Goal: Contribute content: Add original content to the website for others to see

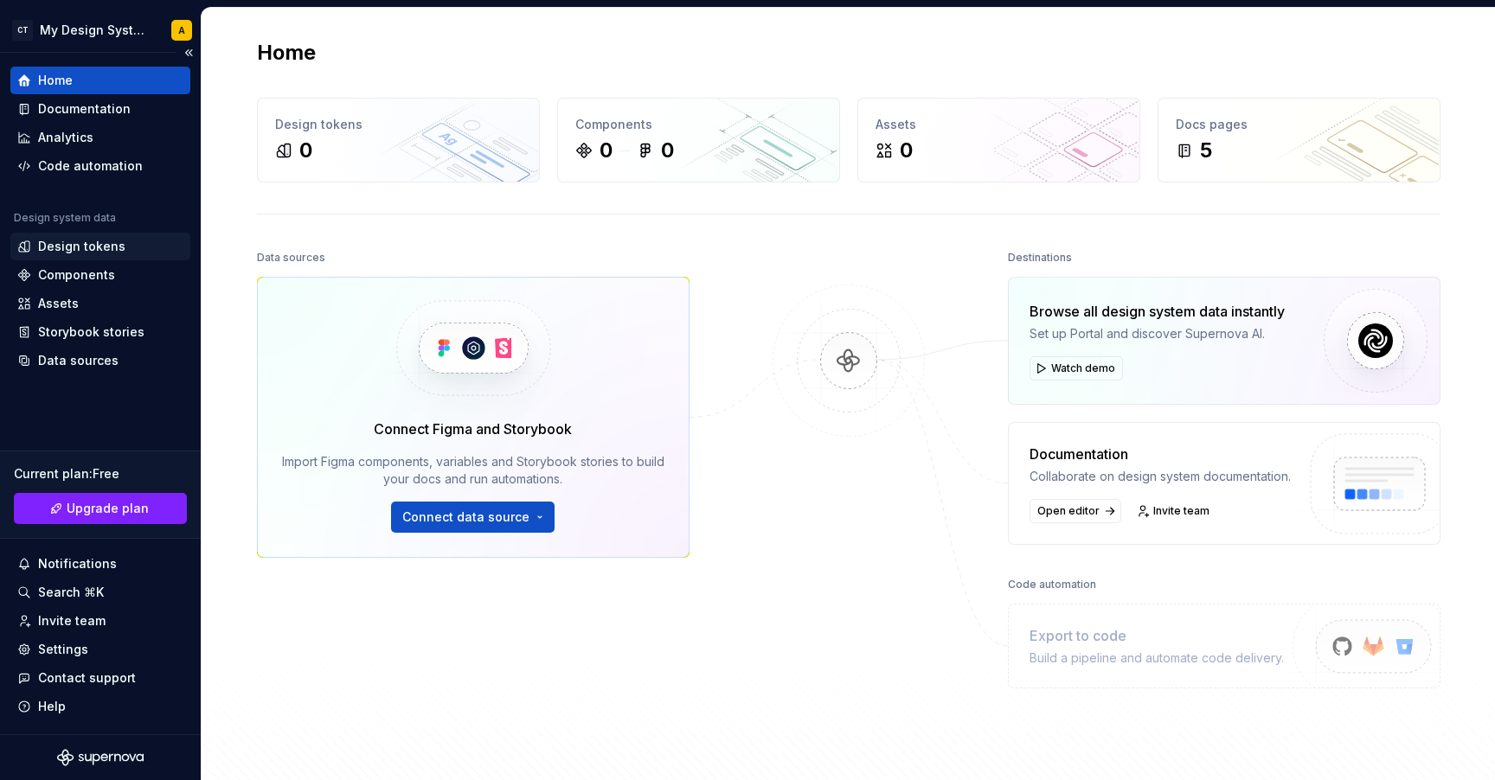
click at [80, 246] on div "Design tokens" at bounding box center [81, 246] width 87 height 17
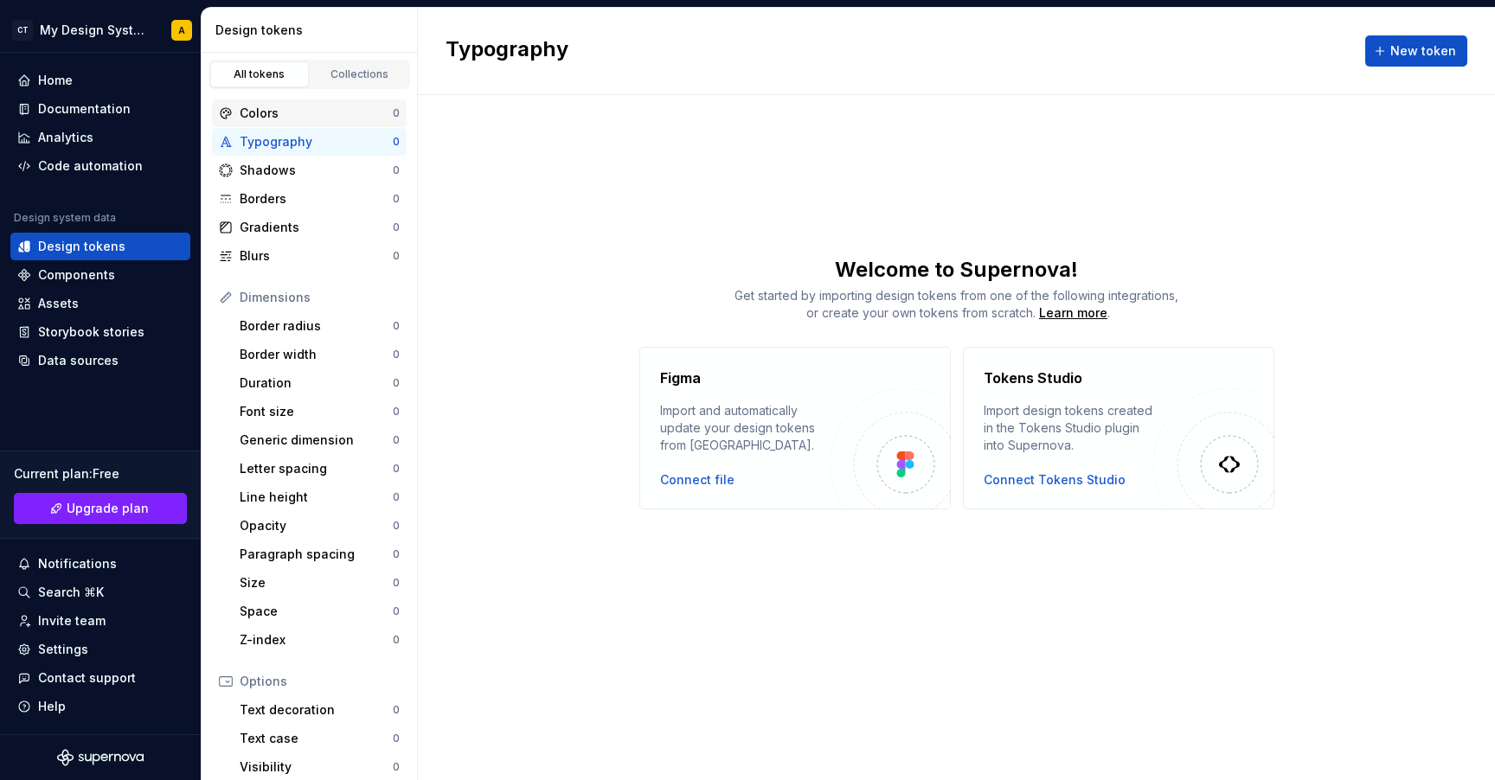
click at [292, 106] on div "Colors" at bounding box center [316, 113] width 153 height 17
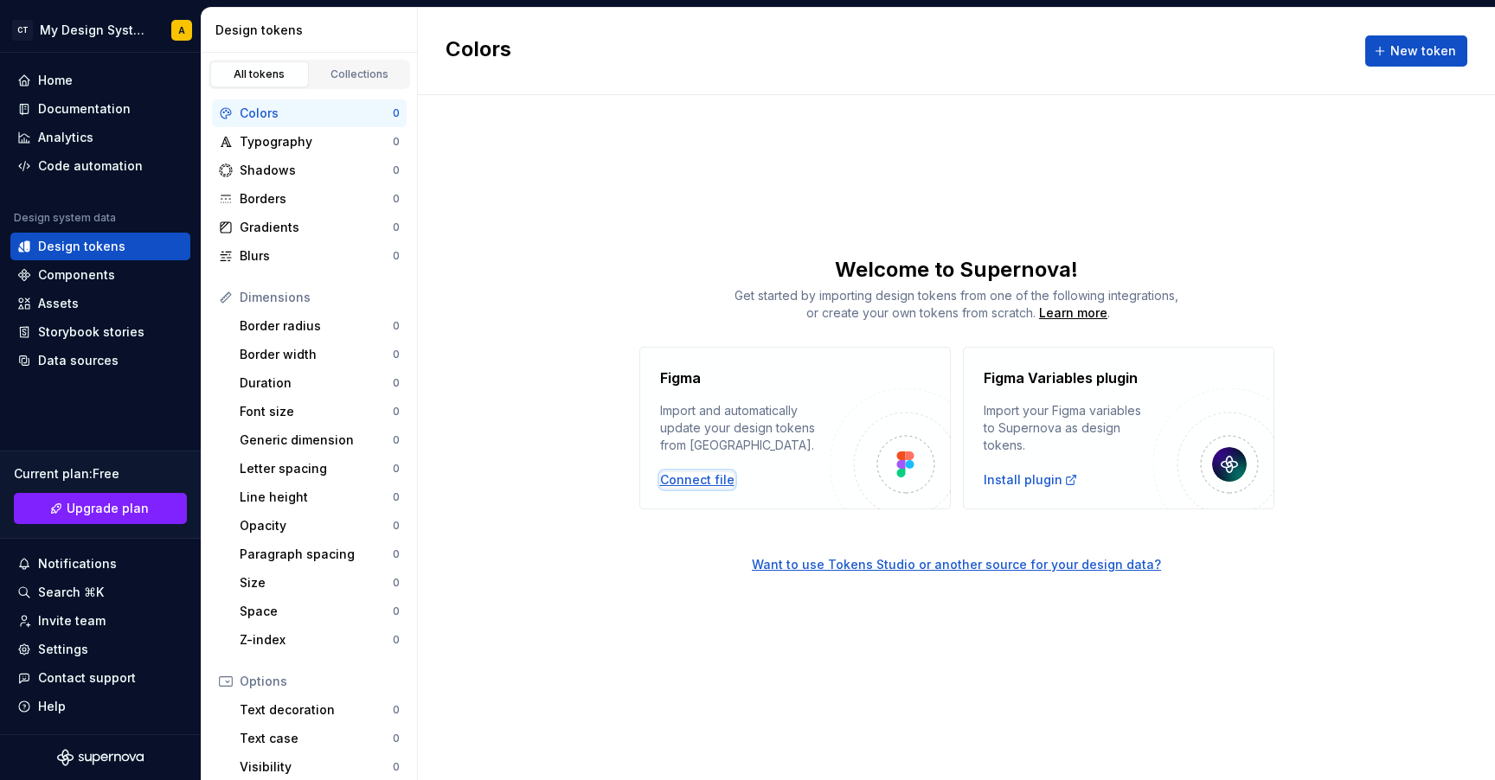
click at [715, 480] on div "Connect file" at bounding box center [697, 479] width 74 height 17
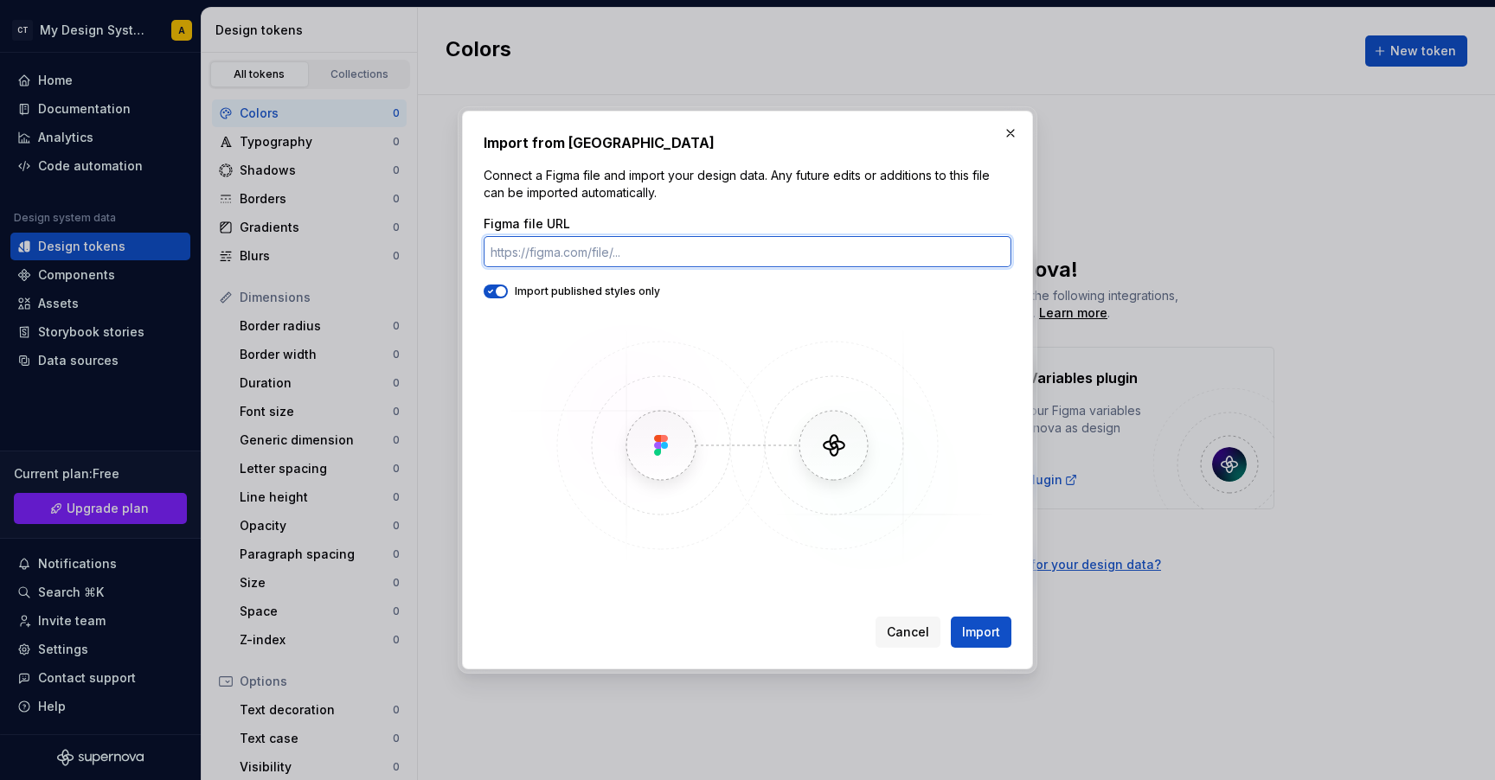
paste input "[URL][DOMAIN_NAME]"
type input "[URL][DOMAIN_NAME]"
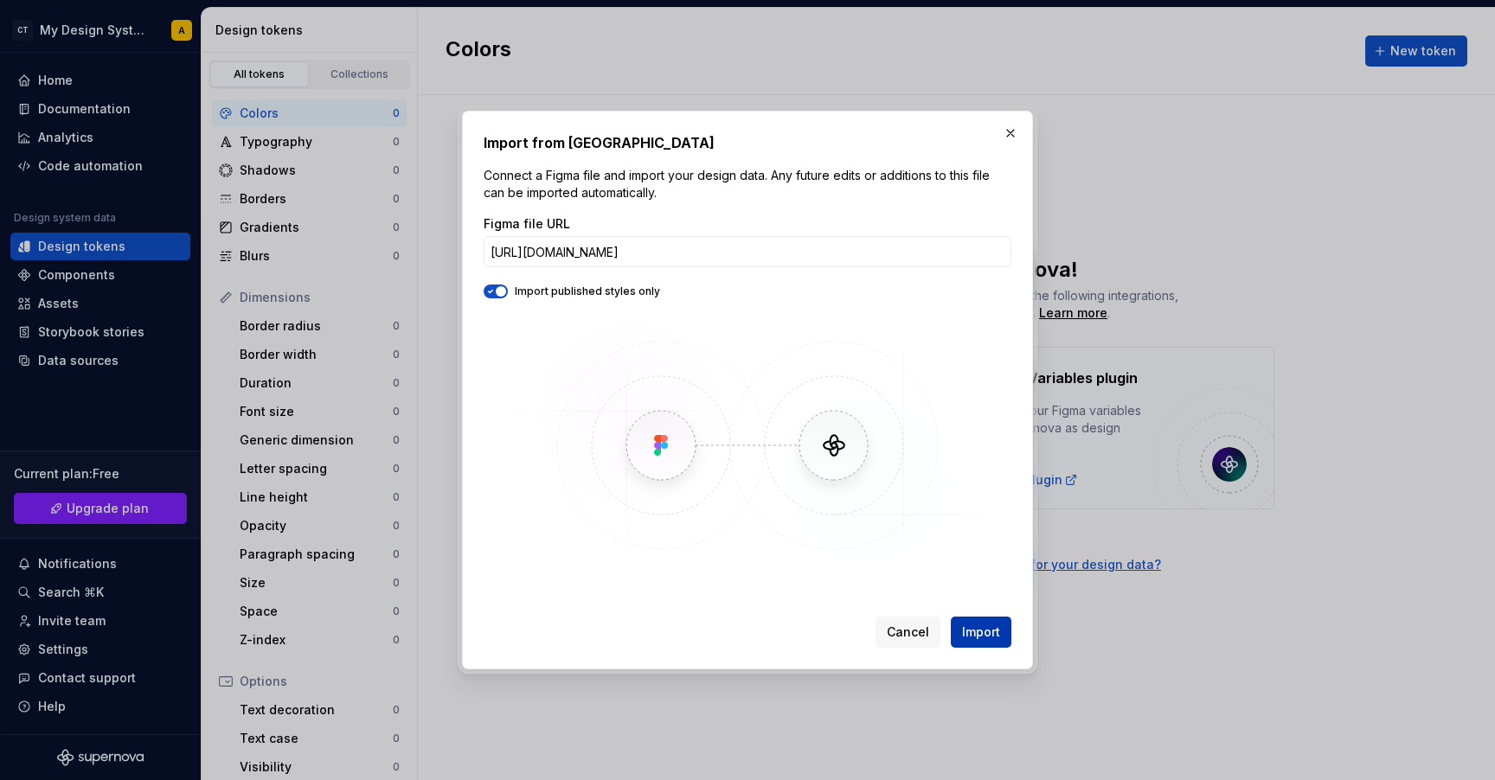
scroll to position [0, 0]
click at [984, 627] on span "Import" at bounding box center [981, 632] width 38 height 17
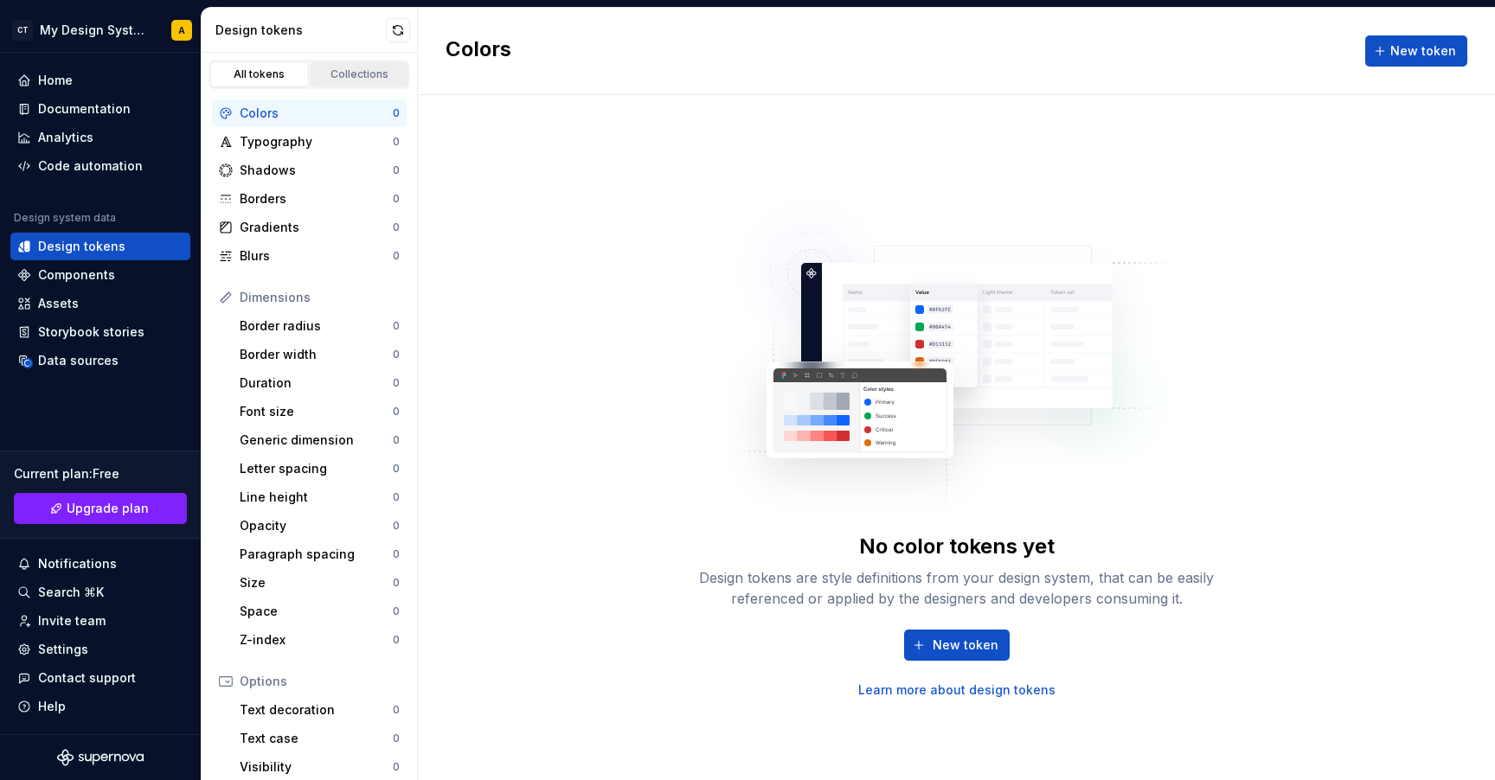
click at [335, 73] on div "Collections" at bounding box center [360, 74] width 87 height 14
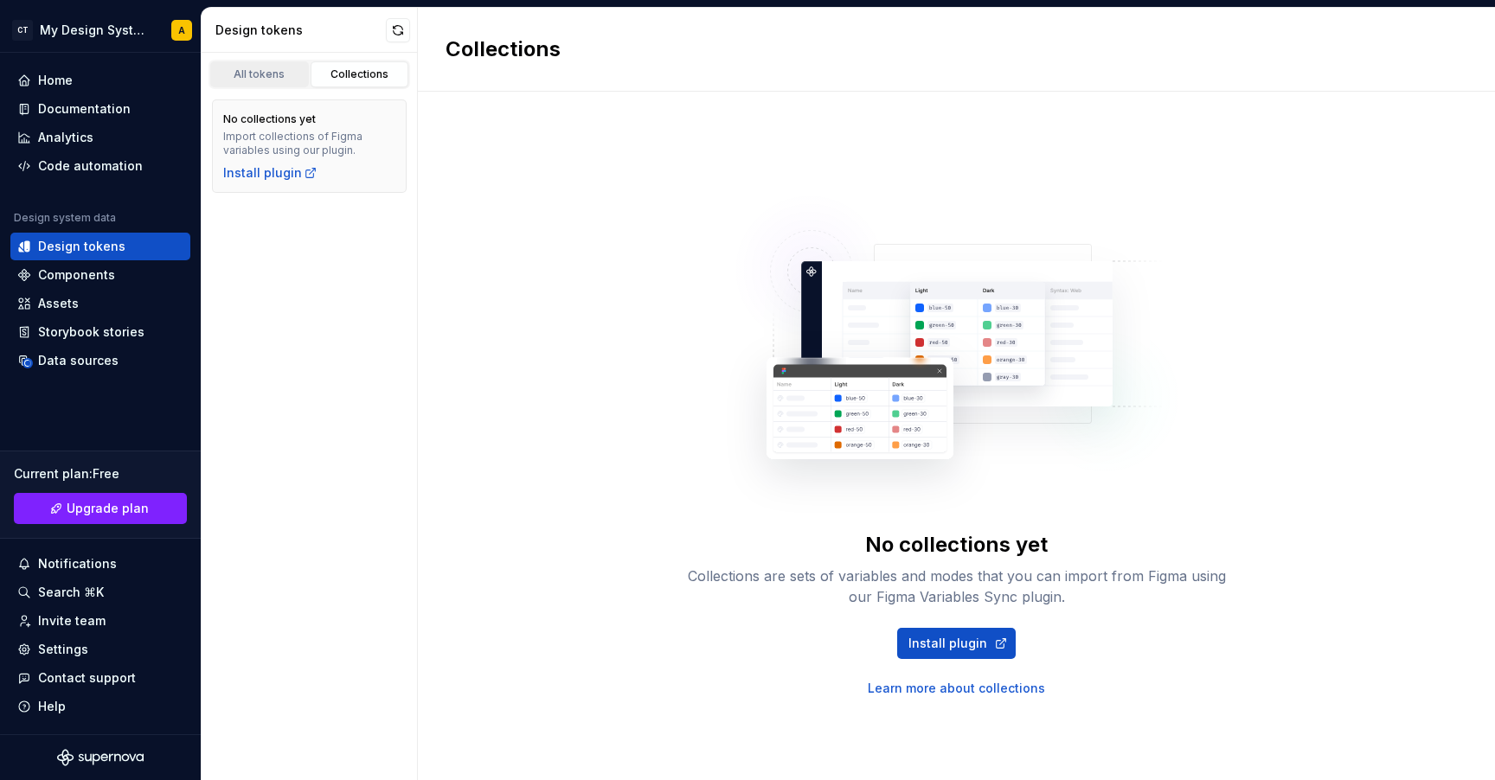
click at [278, 74] on div "All tokens" at bounding box center [259, 74] width 87 height 14
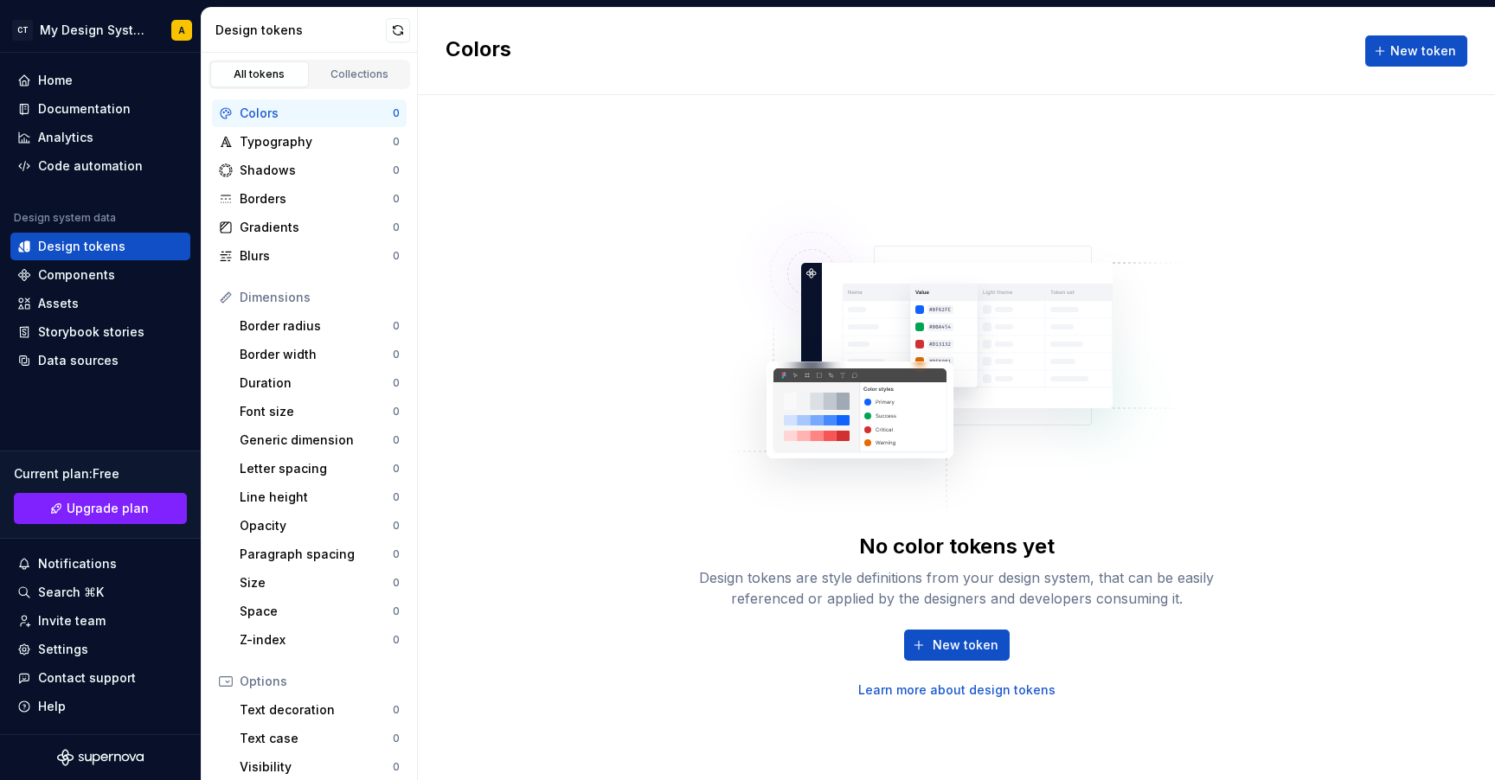
click at [309, 116] on div "Colors" at bounding box center [316, 113] width 153 height 17
click at [955, 644] on span "New token" at bounding box center [966, 645] width 66 height 17
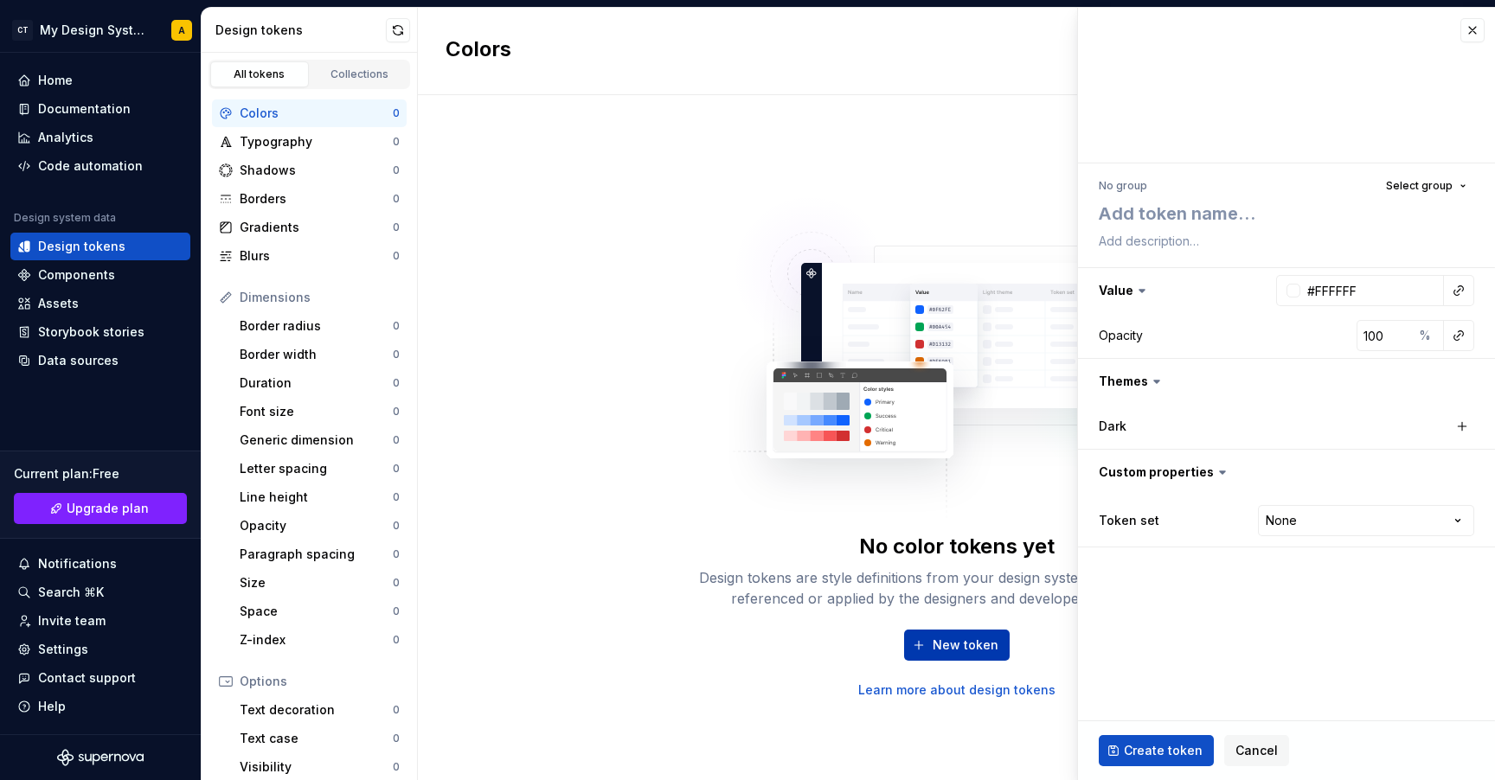
click at [960, 648] on span "New token" at bounding box center [966, 645] width 66 height 17
type textarea "*"
click at [1222, 225] on textarea at bounding box center [1282, 213] width 375 height 31
type textarea "D"
type textarea "*"
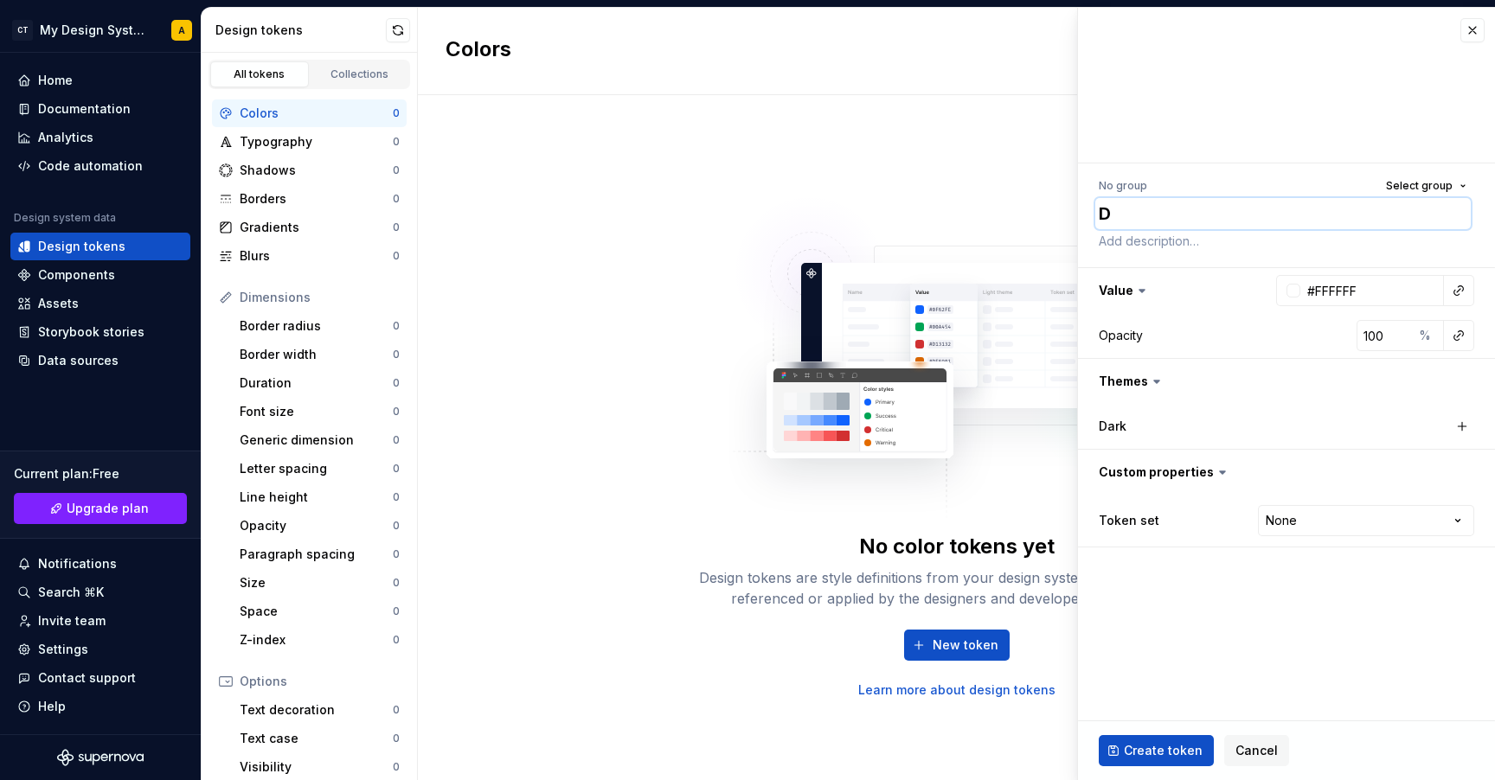
type textarea "DV"
type textarea "*"
type textarea "DV"
type textarea "*"
type textarea "DV b"
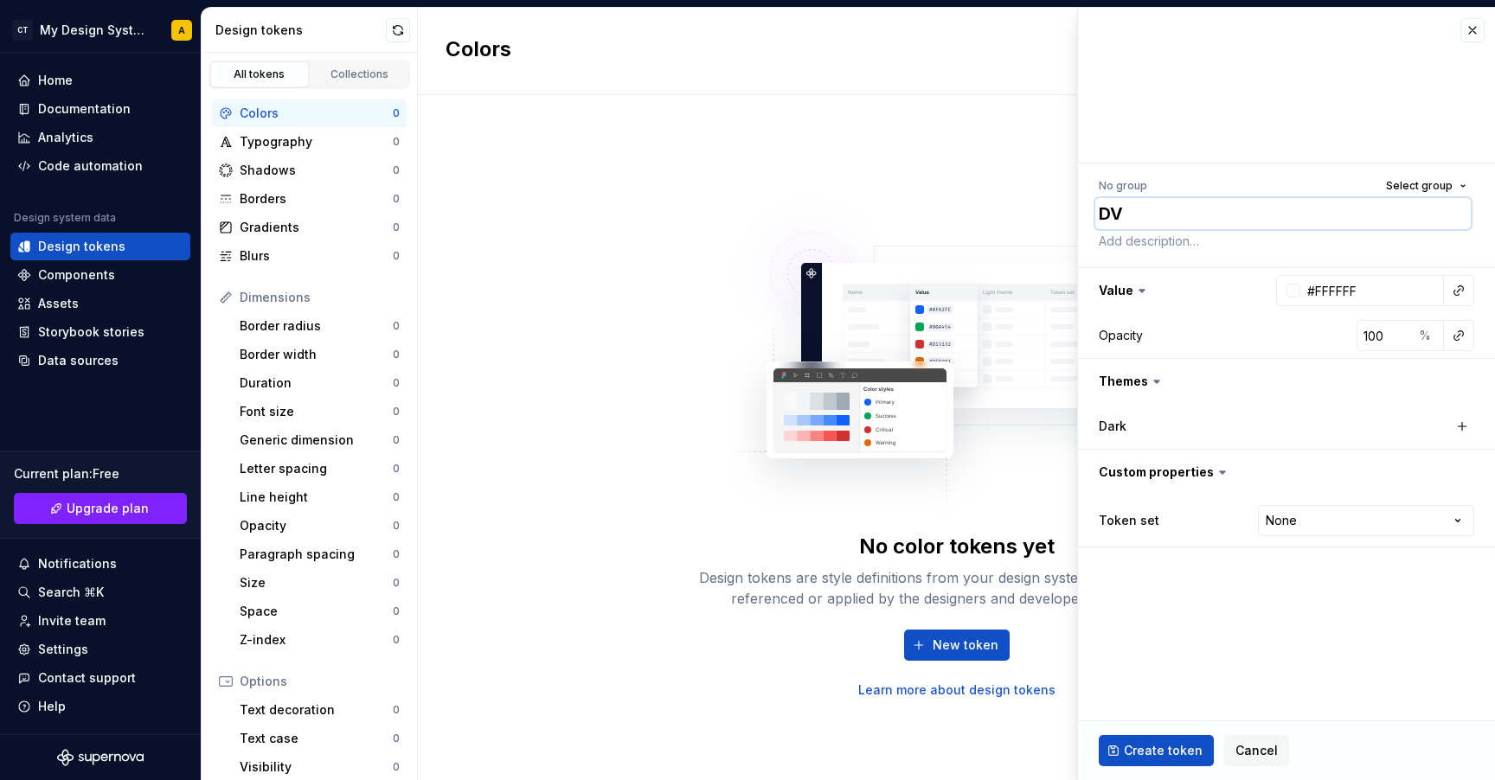
type textarea "*"
type textarea "DV bl"
type textarea "*"
type textarea "DV blu"
type textarea "*"
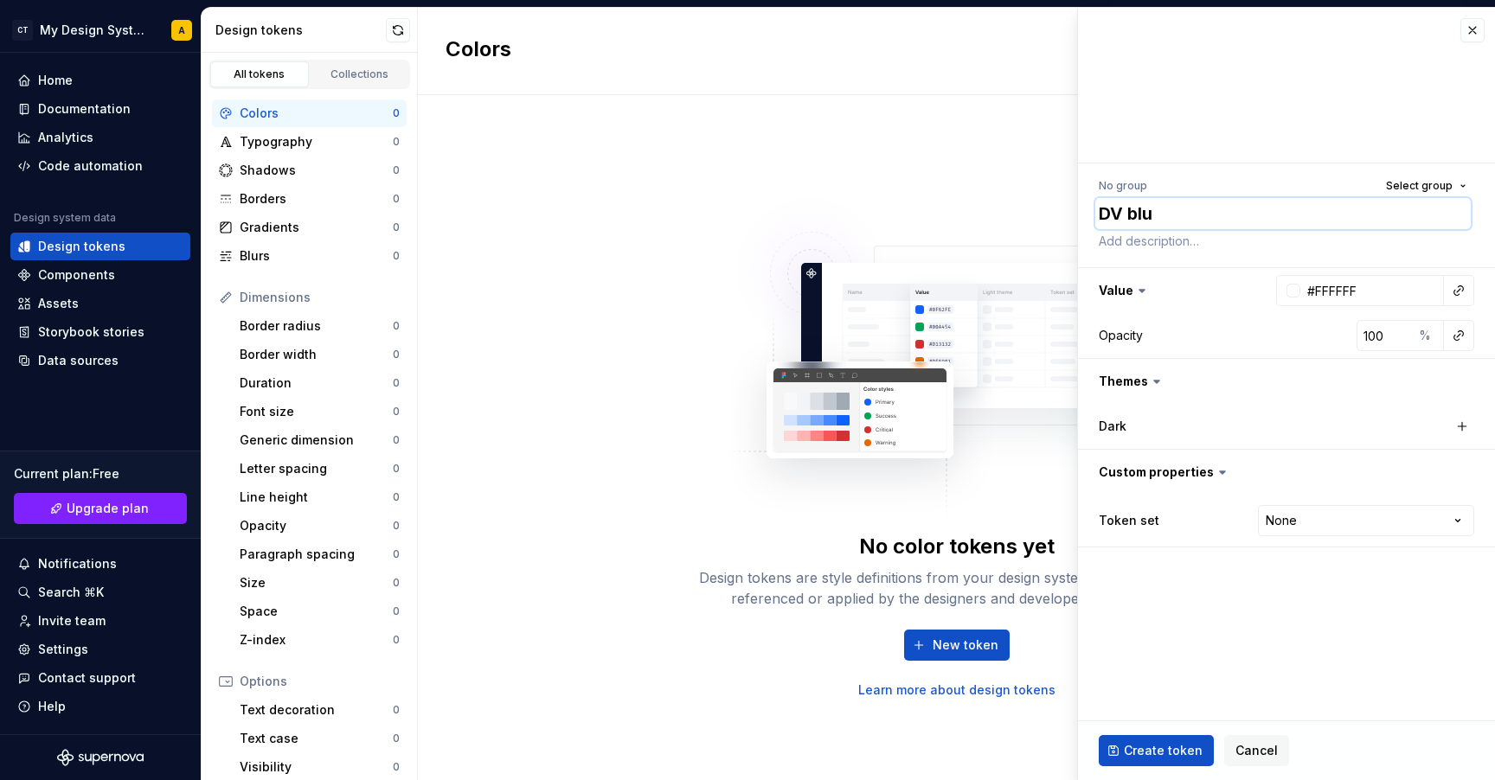
type textarea "DV blue"
type textarea "*"
type textarea "DV blue"
click at [1368, 294] on input "#FFFFFF" at bounding box center [1372, 290] width 144 height 31
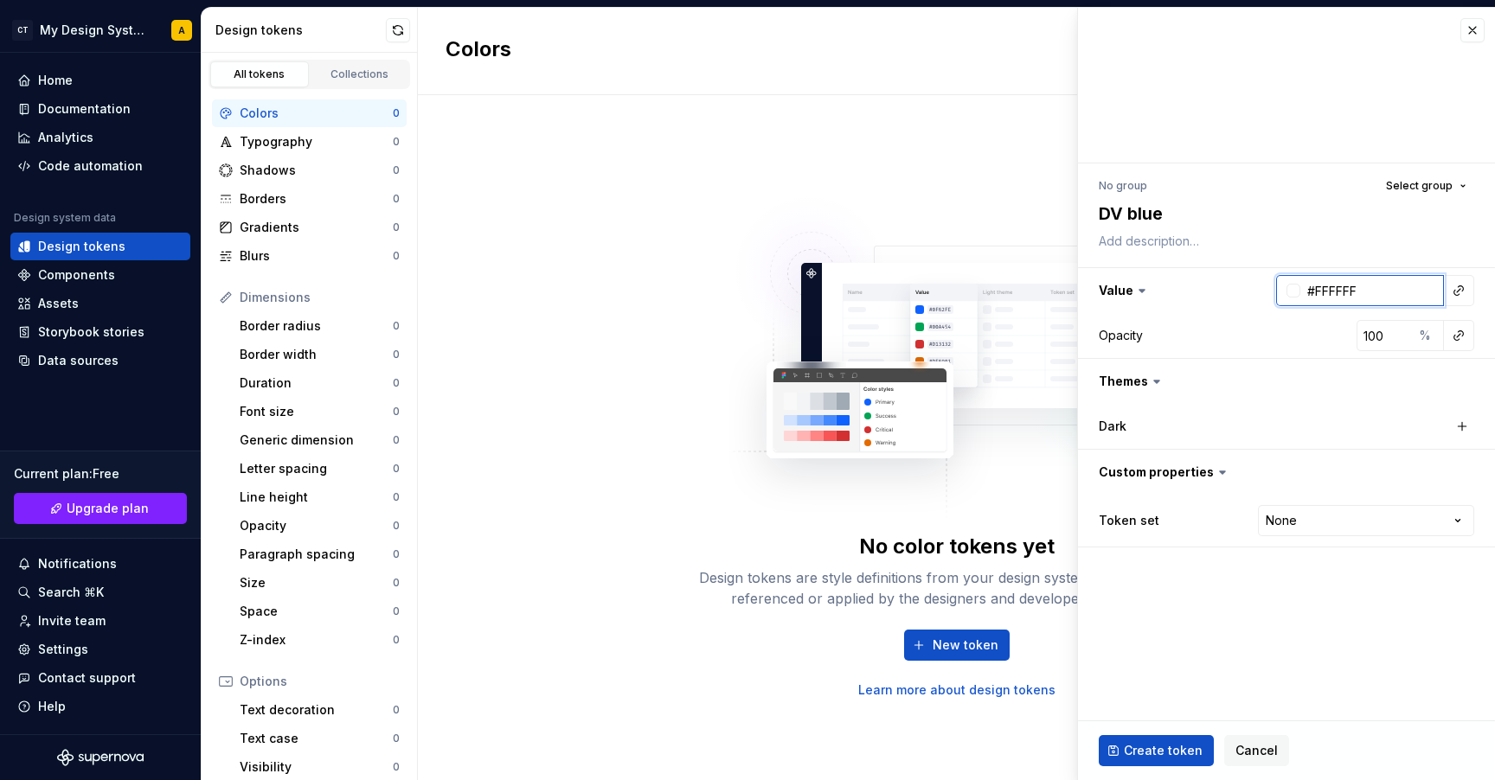
paste input "8EC5F4"
type input "#8EC5F4"
type textarea "*"
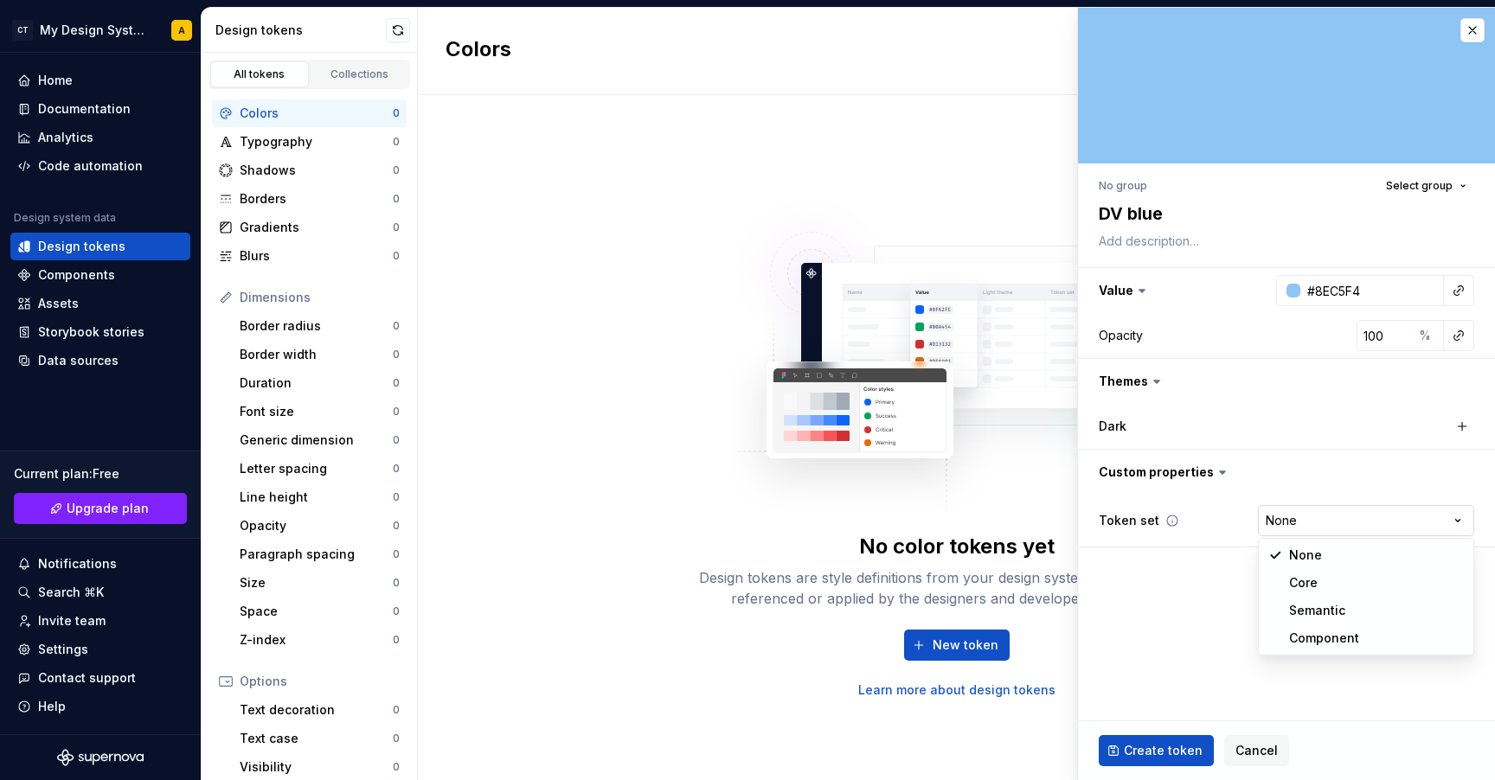
click at [1314, 523] on html "CT My Design System A Home Documentation Analytics Code automation Design syste…" at bounding box center [747, 390] width 1495 height 780
select select "**********"
click at [1122, 428] on label "Dark" at bounding box center [1113, 426] width 28 height 17
click at [1455, 426] on button "button" at bounding box center [1462, 426] width 24 height 24
type textarea "*"
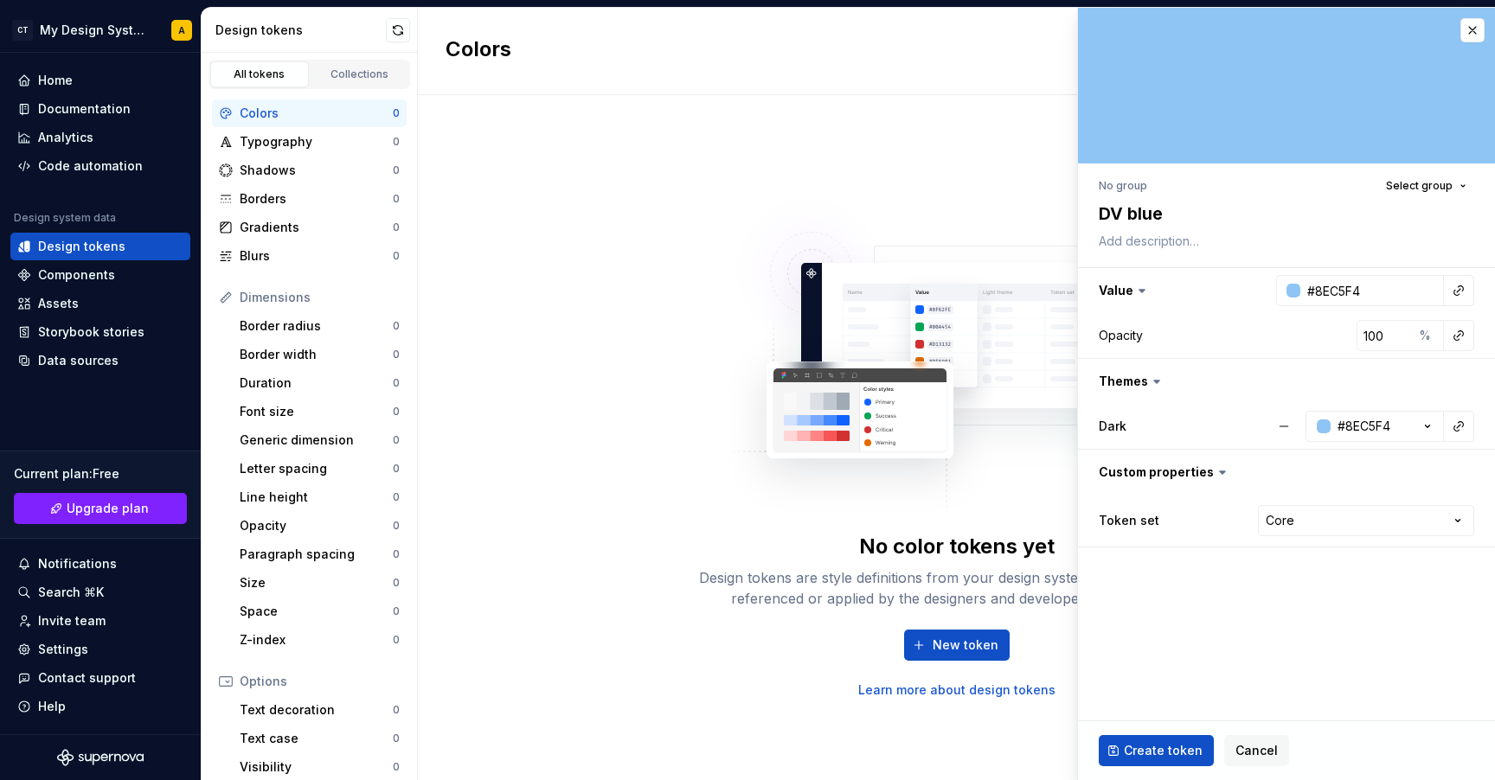
click at [1155, 382] on icon at bounding box center [1156, 382] width 5 height 3
click at [1144, 333] on div "Opacity 100 %" at bounding box center [1286, 335] width 375 height 31
click at [268, 108] on div "Colors" at bounding box center [316, 113] width 153 height 17
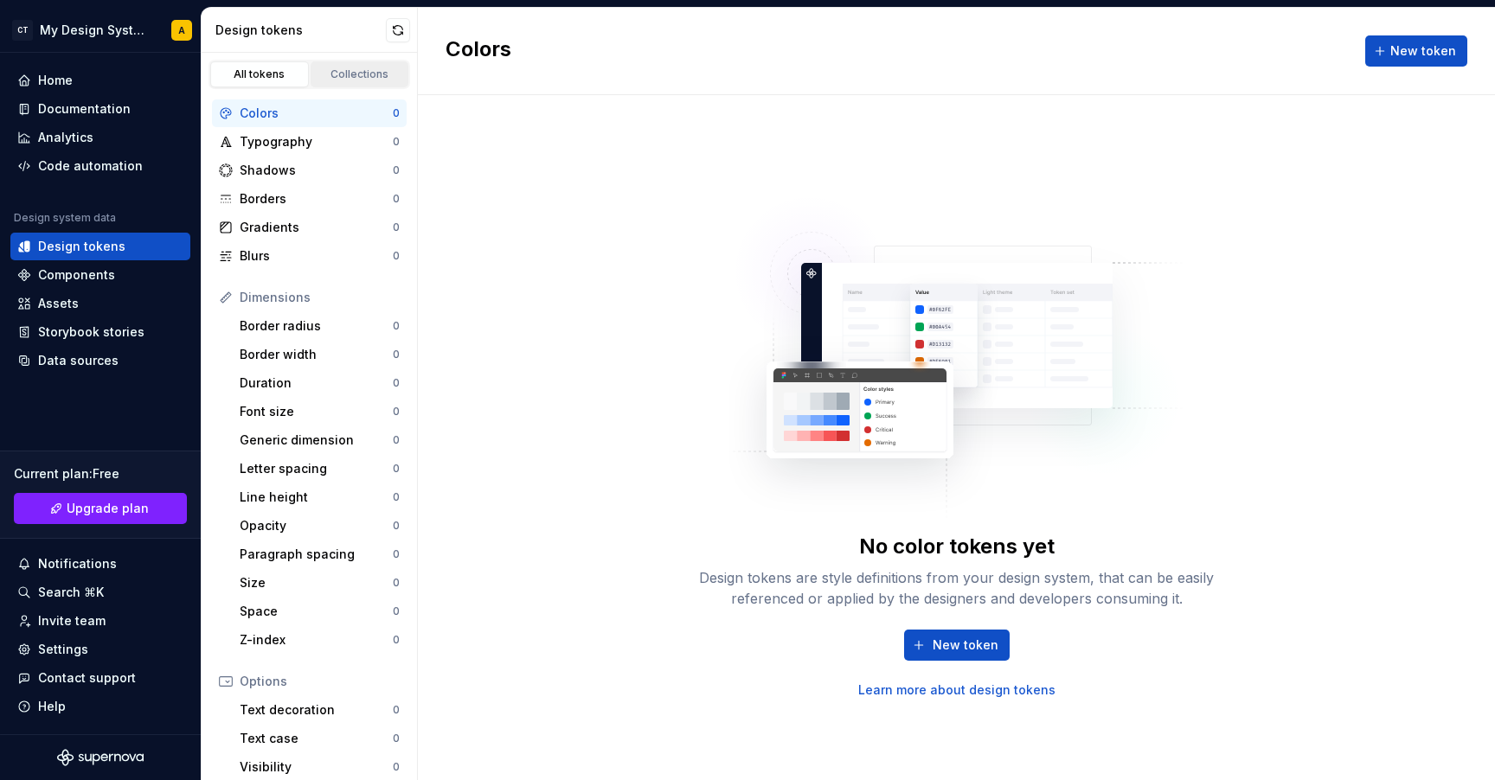
click at [352, 72] on div "Collections" at bounding box center [360, 74] width 87 height 14
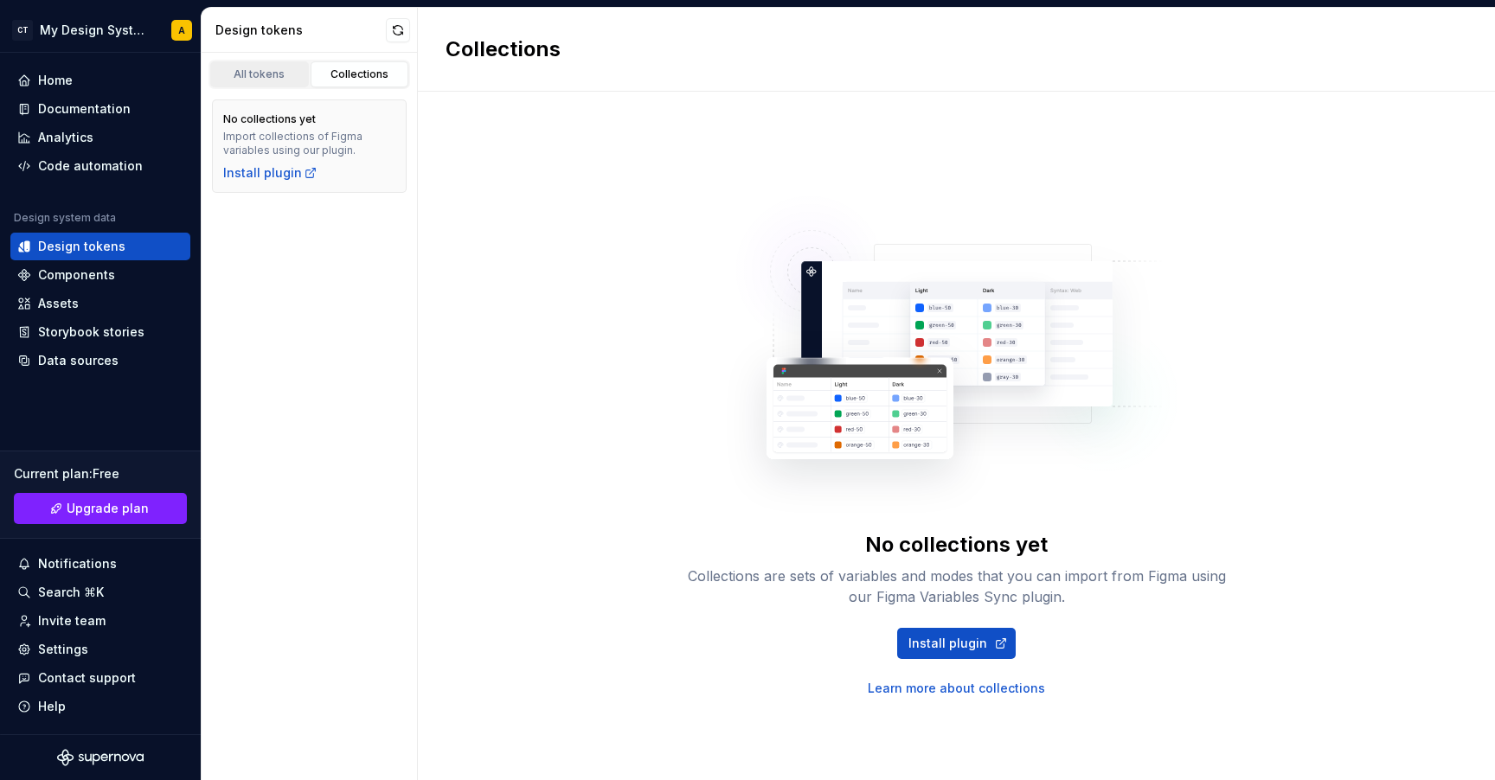
click at [250, 67] on div "All tokens" at bounding box center [259, 74] width 87 height 14
